Goal: Information Seeking & Learning: Find specific page/section

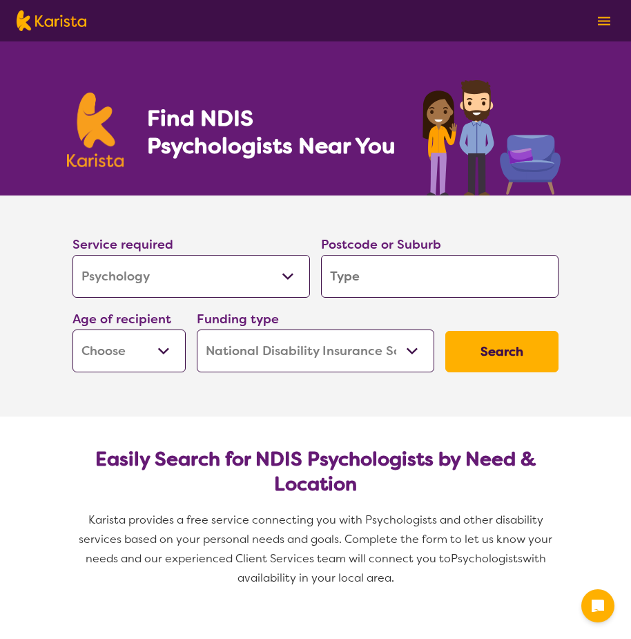
select select "Psychology"
select select "NDIS"
select select "Psychology"
select select "NDIS"
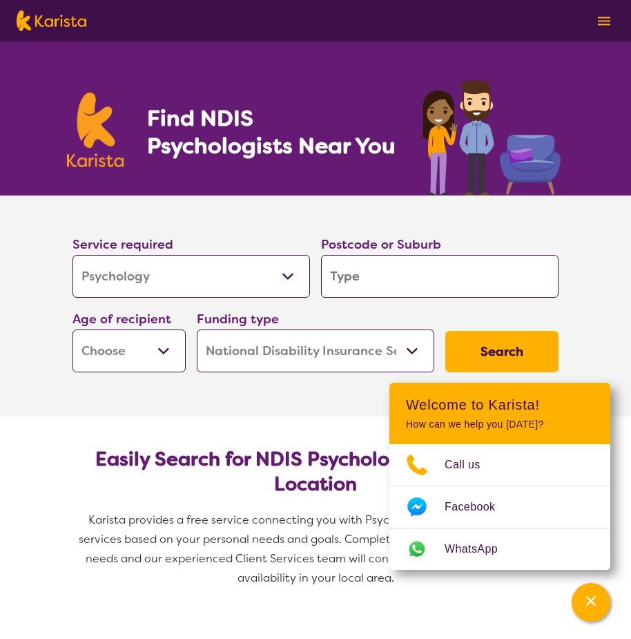
click at [287, 273] on select "Allied Health Assistant Assessment ([MEDICAL_DATA] or [MEDICAL_DATA]) Behaviour…" at bounding box center [192, 276] width 238 height 43
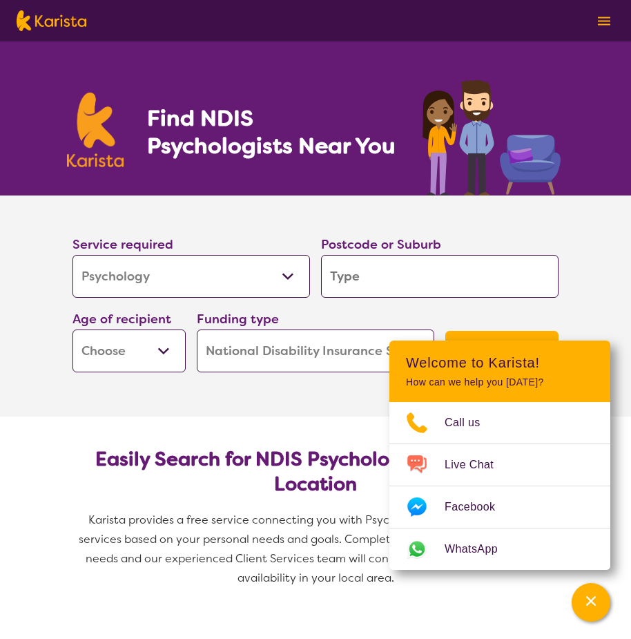
click at [425, 292] on input "search" at bounding box center [440, 276] width 238 height 43
type input "3"
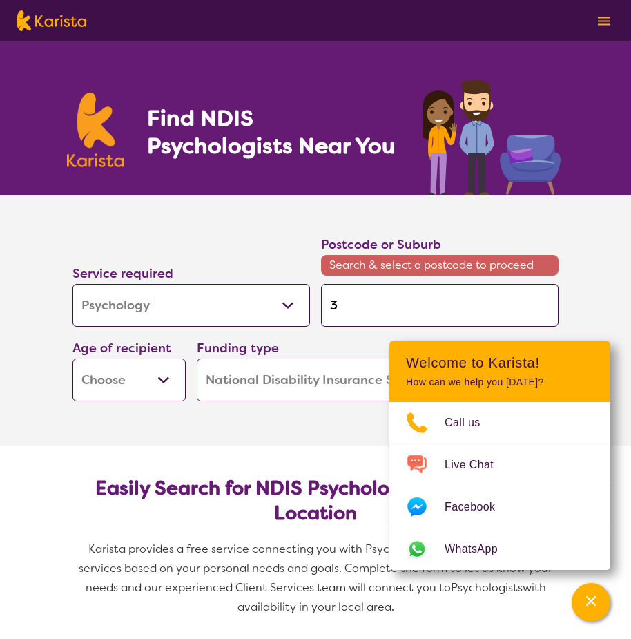
type input "31"
type input "313"
type input "3133"
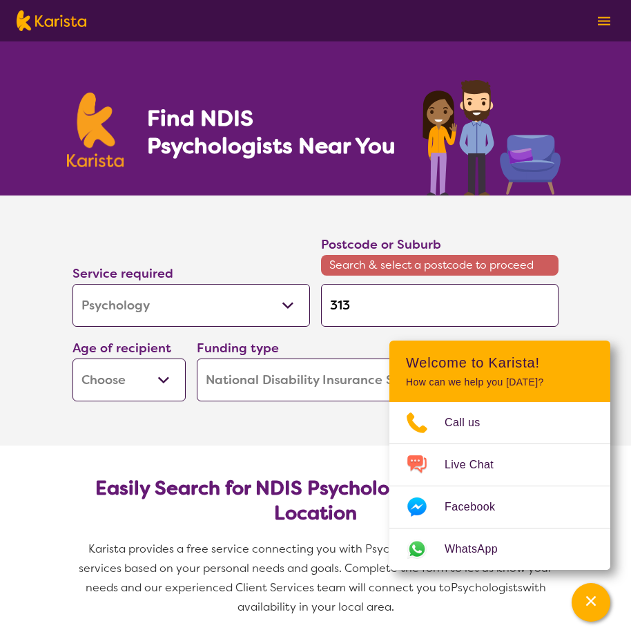
type input "3133"
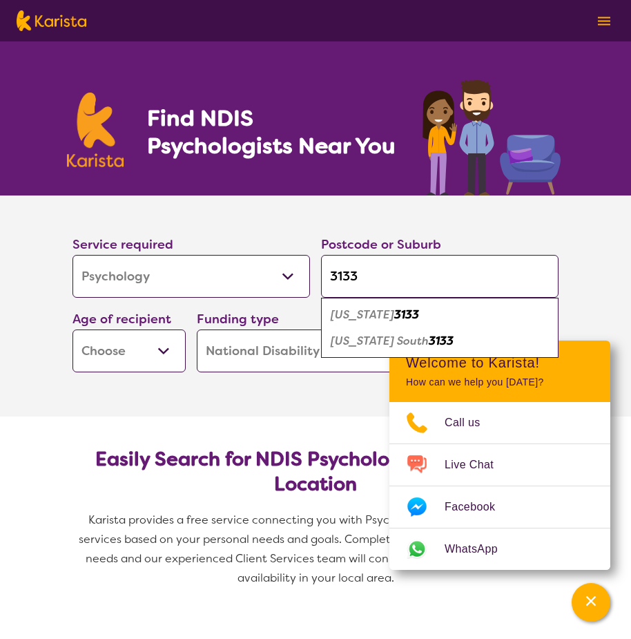
type input "3133"
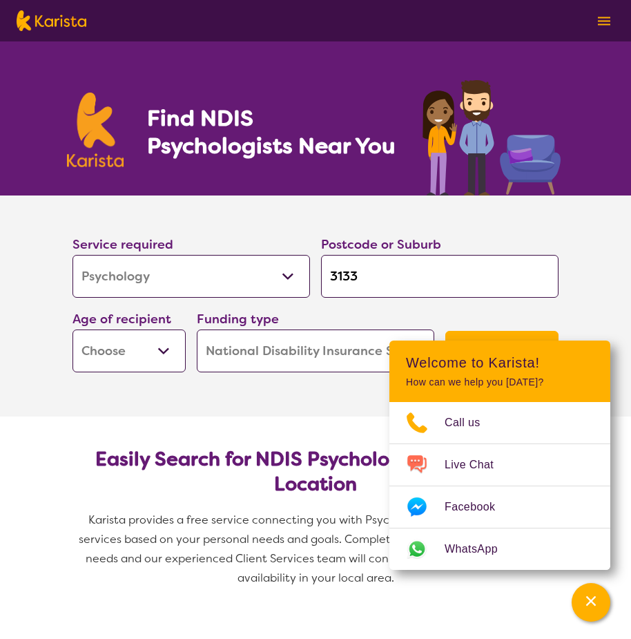
click at [166, 354] on select "Early Childhood - 0 to 9 Child - 10 to 11 Adolescent - 12 to 17 Adult - 18 to 6…" at bounding box center [129, 350] width 113 height 43
select select "AD"
click at [73, 329] on select "Early Childhood - 0 to 9 Child - 10 to 11 Adolescent - 12 to 17 Adult - 18 to 6…" at bounding box center [129, 350] width 113 height 43
select select "AD"
click at [593, 602] on icon "Channel Menu" at bounding box center [591, 601] width 10 height 10
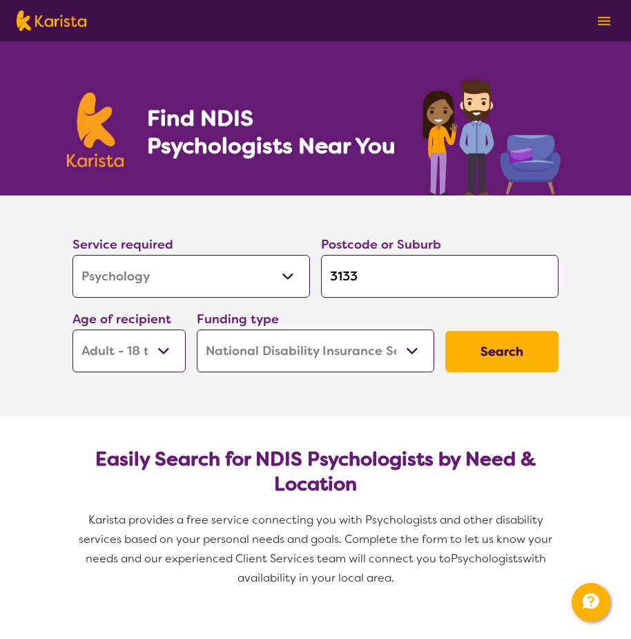
click at [471, 363] on button "Search" at bounding box center [501, 351] width 113 height 41
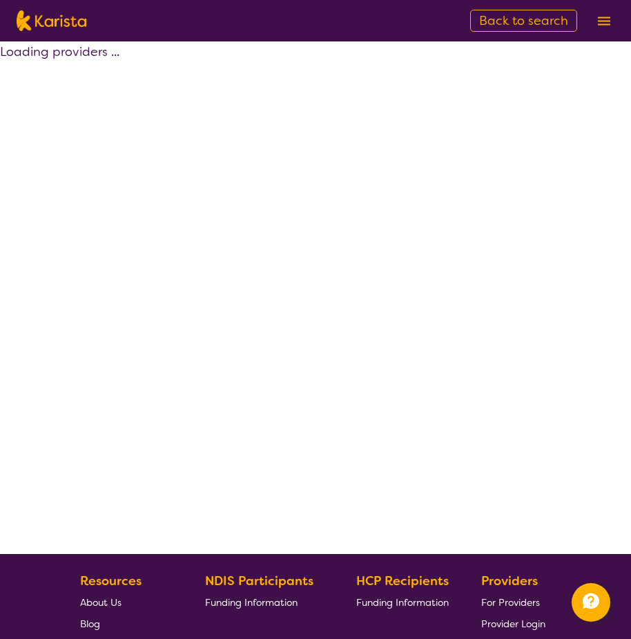
select select "by_score"
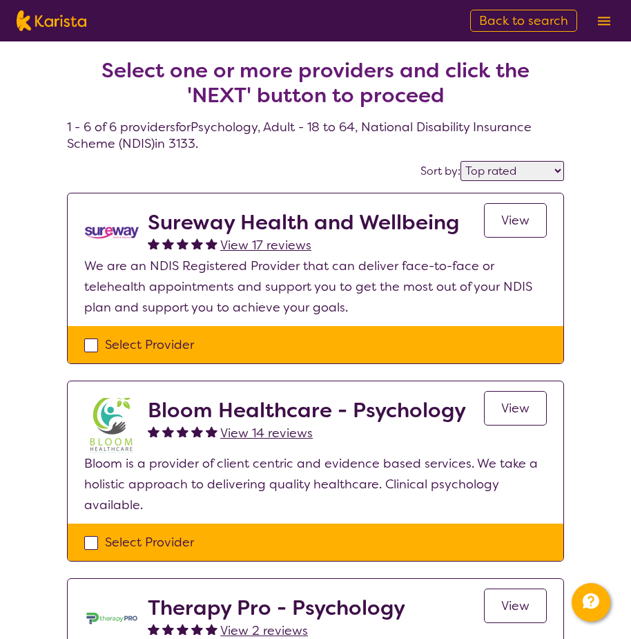
select select "Psychology"
select select "AD"
select select "NDIS"
select select "Psychology"
select select "AD"
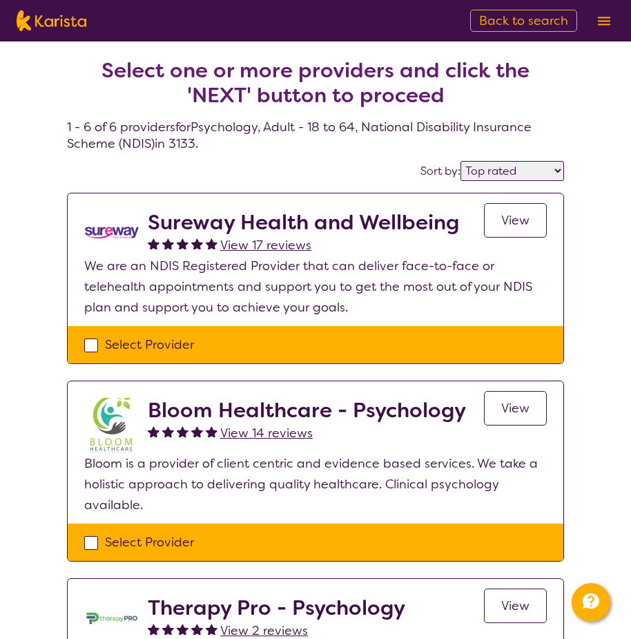
select select "NDIS"
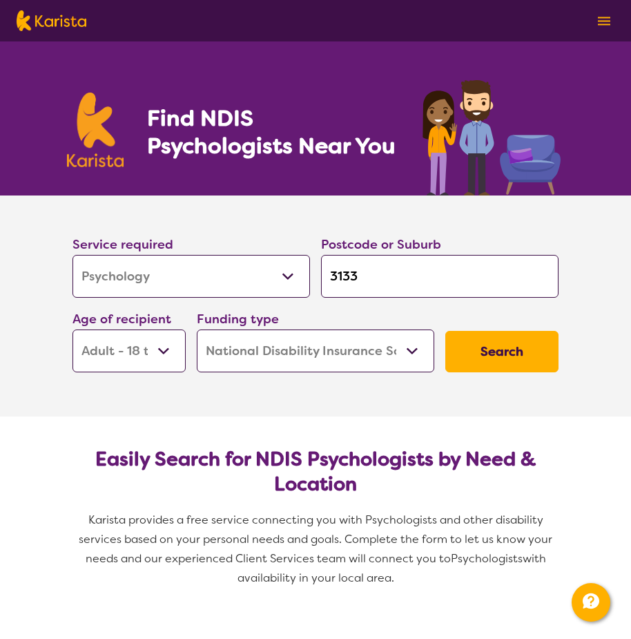
click at [513, 358] on button "Search" at bounding box center [501, 351] width 113 height 41
select select "by_score"
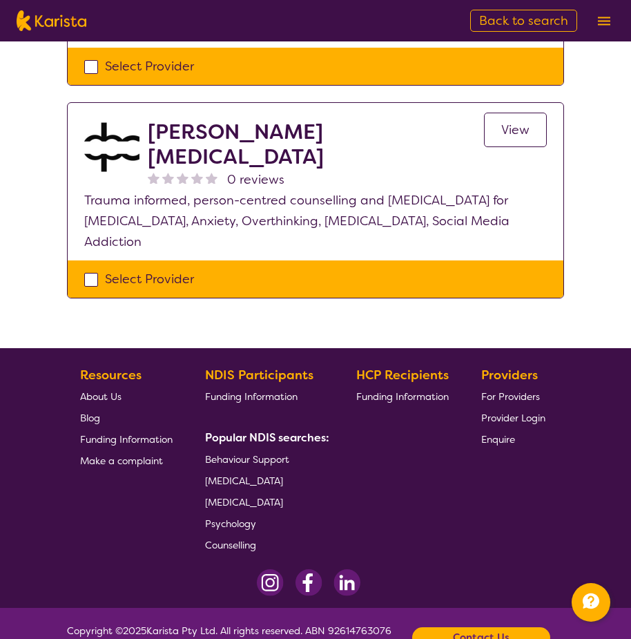
scroll to position [1045, 0]
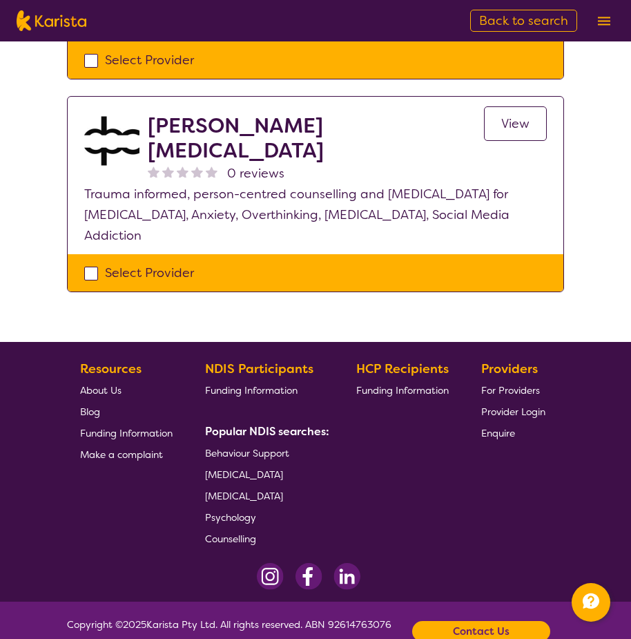
click at [249, 506] on link "Psychology" at bounding box center [264, 516] width 119 height 21
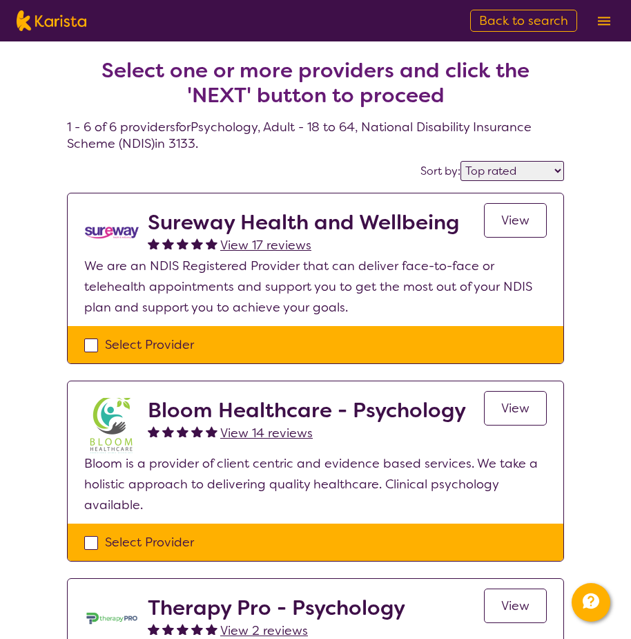
select select "Psychology"
select select "AD"
select select "NDIS"
select select "Psychology"
select select "AD"
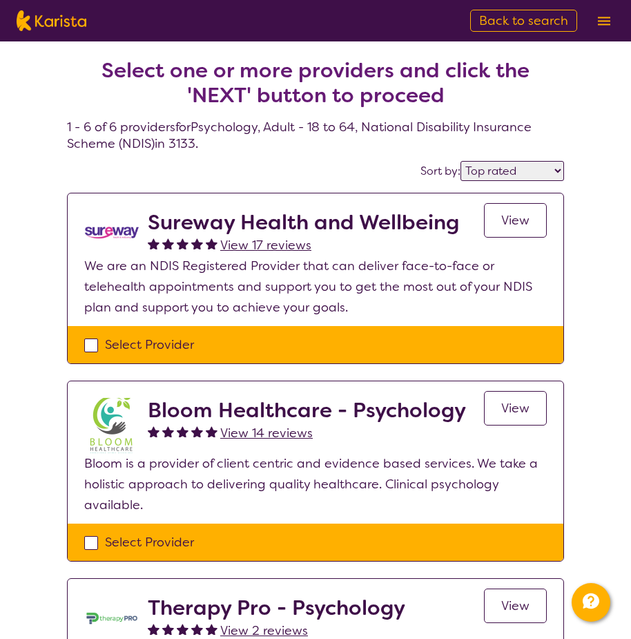
select select "NDIS"
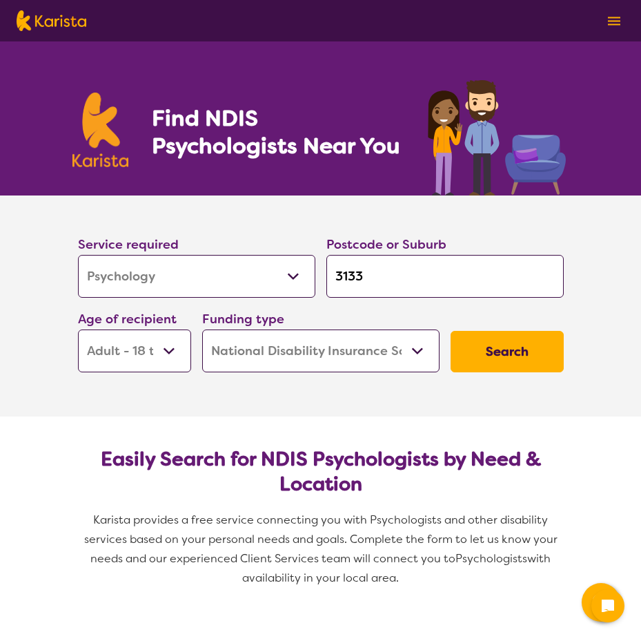
select select "Psychology"
select select "AD"
select select "NDIS"
select select "Psychology"
select select "AD"
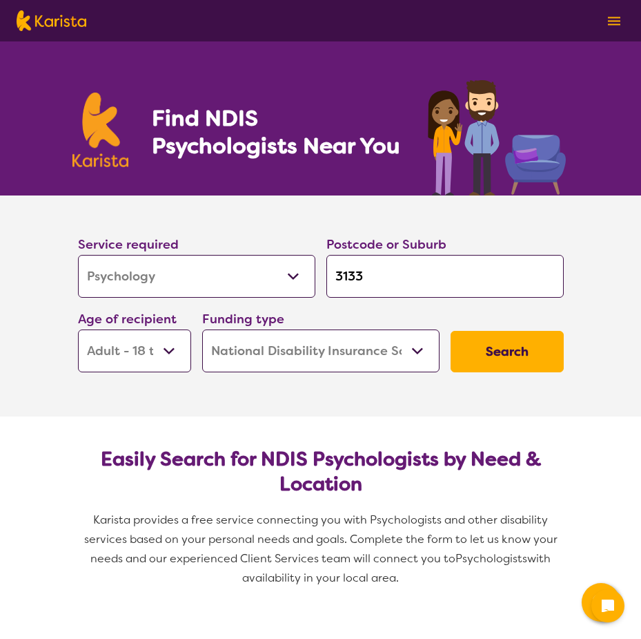
select select "NDIS"
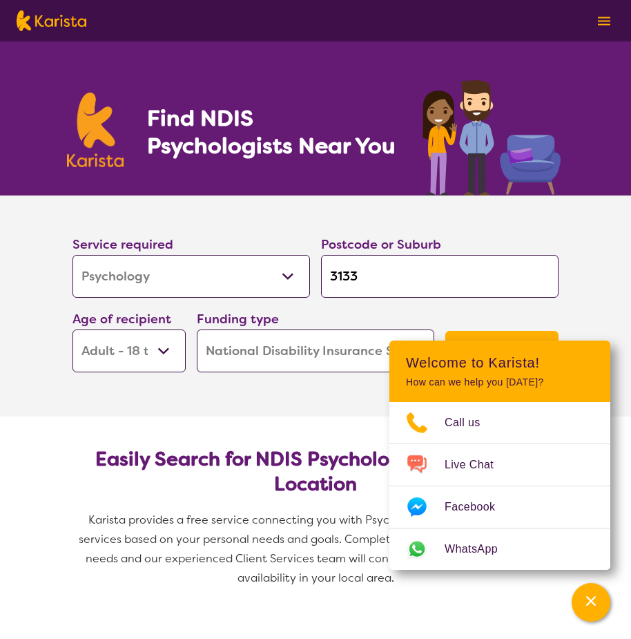
click at [326, 409] on section "Service required Allied Health Assistant Assessment ([MEDICAL_DATA] or [MEDICAL…" at bounding box center [315, 305] width 552 height 221
click at [581, 593] on div "Channel Menu" at bounding box center [591, 602] width 28 height 30
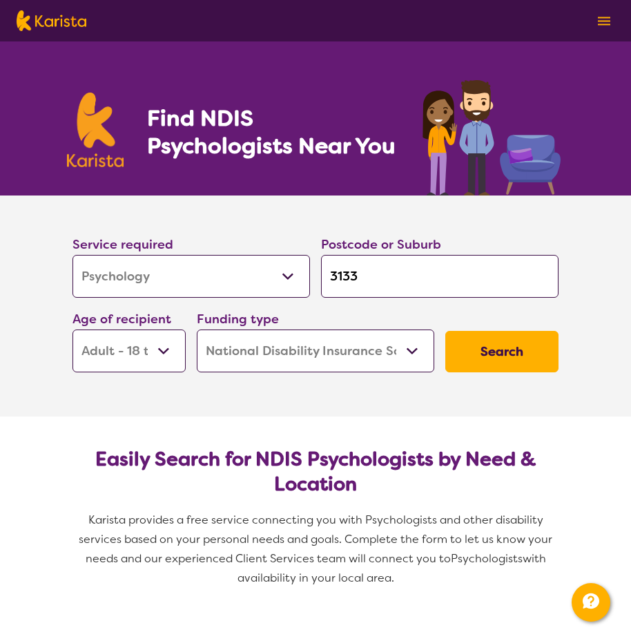
click at [510, 352] on button "Search" at bounding box center [501, 351] width 113 height 41
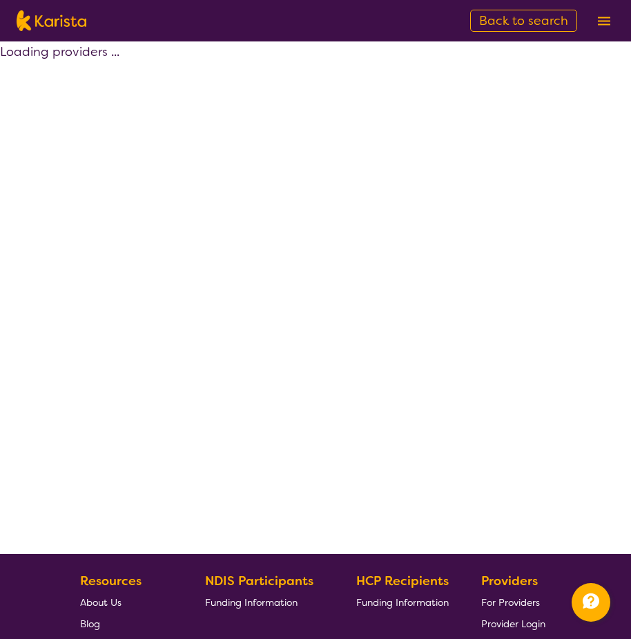
select select "by_score"
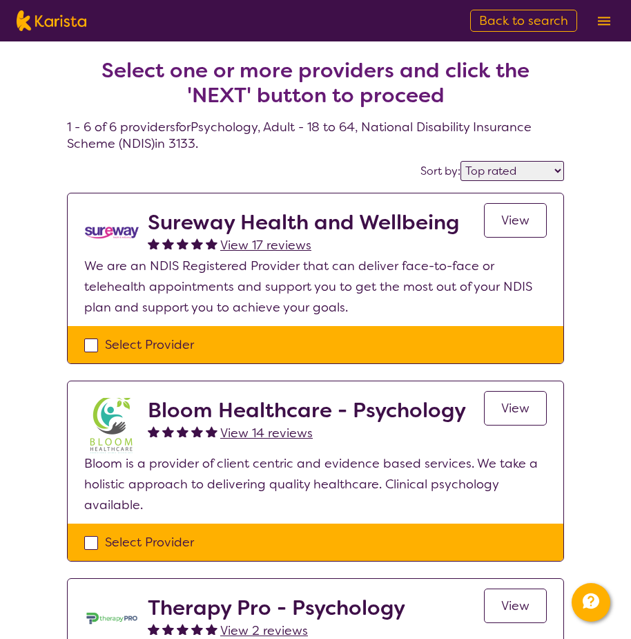
select select "Psychology"
select select "AD"
select select "NDIS"
select select "Psychology"
select select "AD"
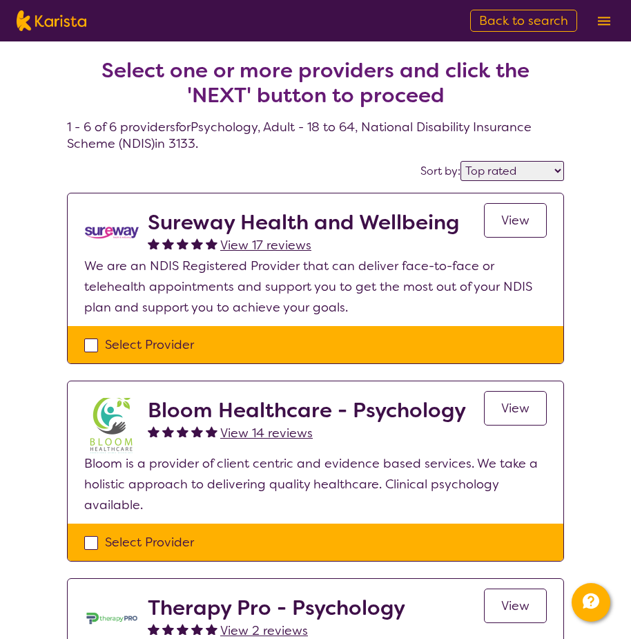
select select "NDIS"
